Goal: Transaction & Acquisition: Obtain resource

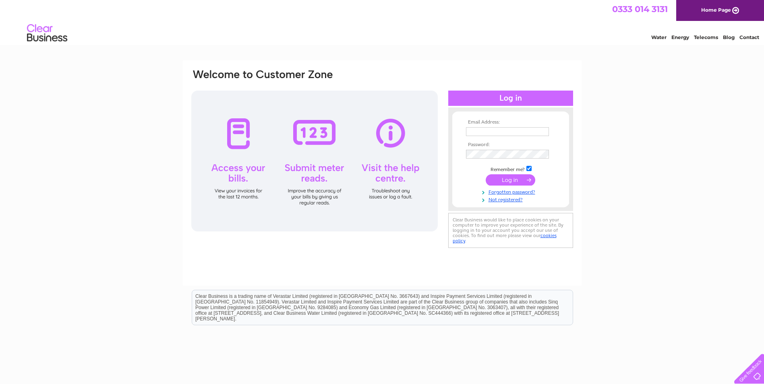
type input "lana.snailham@nippongases.com"
click at [508, 176] on input "submit" at bounding box center [511, 179] width 50 height 11
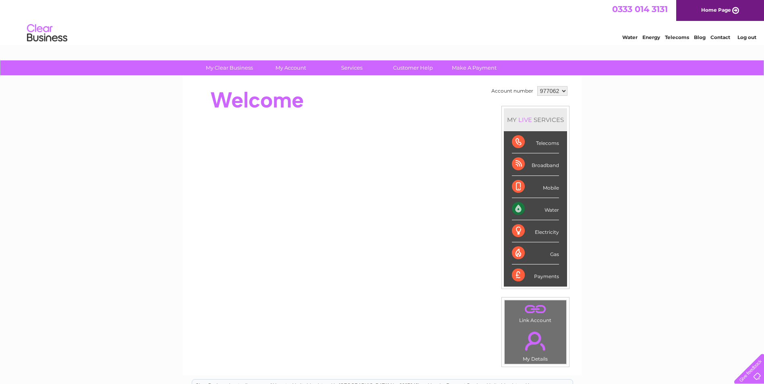
click at [546, 209] on div "Water" at bounding box center [535, 209] width 47 height 22
click at [547, 212] on div "Water" at bounding box center [535, 209] width 47 height 22
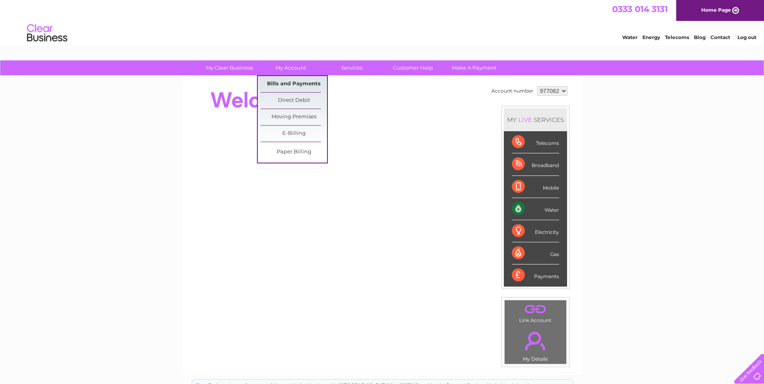
click at [288, 84] on link "Bills and Payments" at bounding box center [294, 84] width 66 height 16
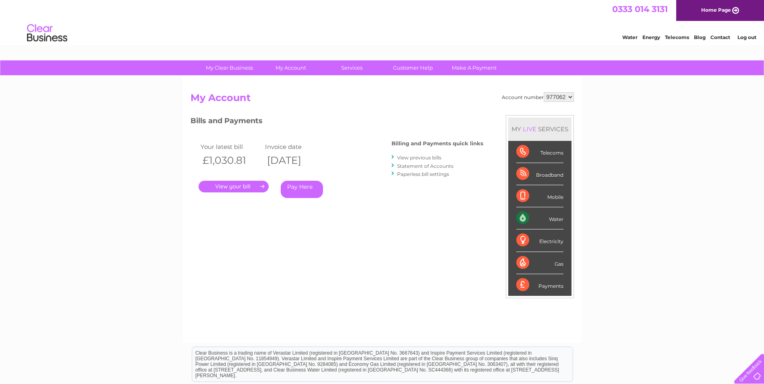
click at [404, 157] on link "View previous bills" at bounding box center [419, 158] width 44 height 6
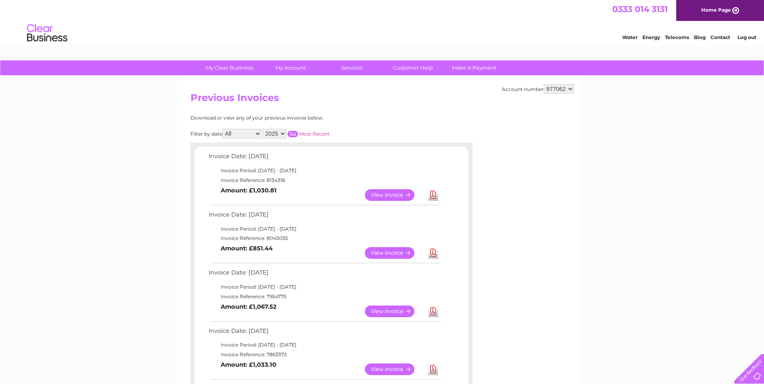
click at [433, 196] on link "Download" at bounding box center [433, 195] width 10 height 12
click at [748, 37] on link "Log out" at bounding box center [746, 37] width 19 height 6
